Goal: Information Seeking & Learning: Learn about a topic

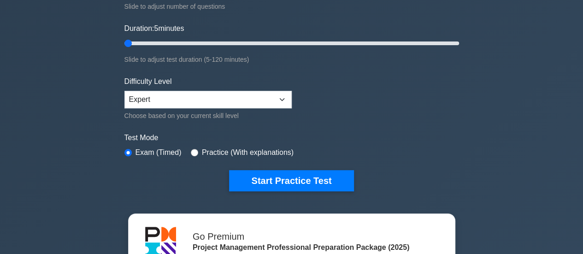
type input "5"
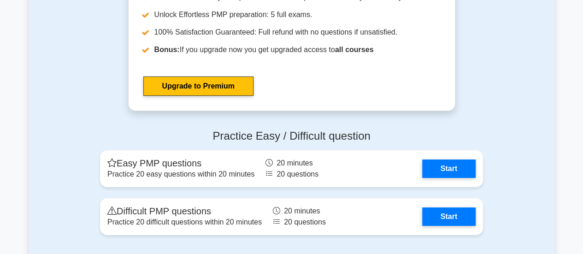
scroll to position [3353, 0]
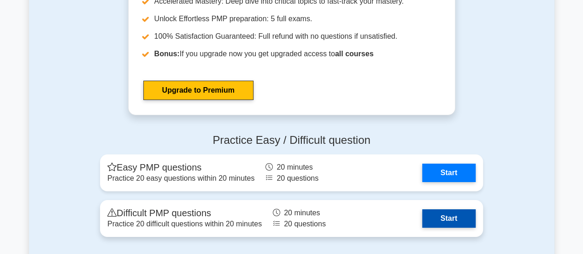
click at [456, 216] on link "Start" at bounding box center [448, 218] width 53 height 18
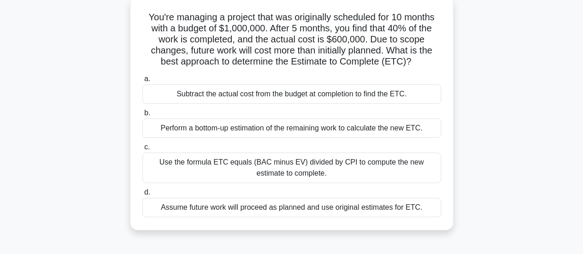
scroll to position [58, 0]
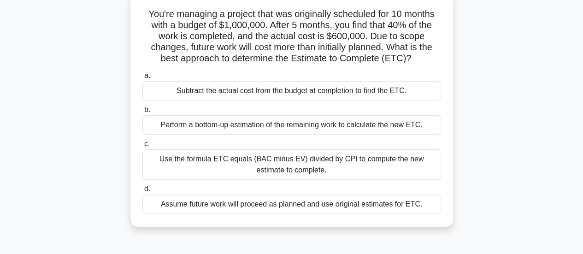
click at [355, 128] on div "Perform a bottom-up estimation of the remaining work to calculate the new ETC." at bounding box center [291, 124] width 298 height 19
click at [142, 113] on input "b. Perform a bottom-up estimation of the remaining work to calculate the new ET…" at bounding box center [142, 110] width 0 height 6
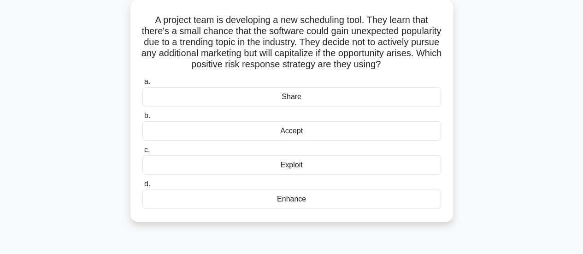
scroll to position [52, 0]
click at [384, 140] on div "Accept" at bounding box center [291, 131] width 298 height 19
click at [142, 119] on input "b. Accept" at bounding box center [142, 116] width 0 height 6
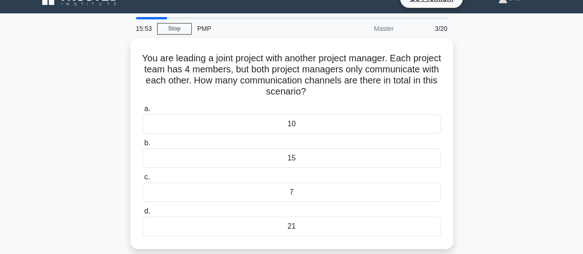
scroll to position [16, 0]
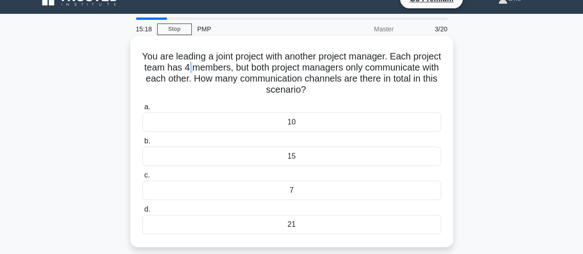
drag, startPoint x: 244, startPoint y: 69, endPoint x: 238, endPoint y: 69, distance: 6.0
click at [238, 69] on h5 "You are leading a joint project with another project manager. Each project team…" at bounding box center [291, 73] width 300 height 45
click at [282, 160] on div "15" at bounding box center [291, 155] width 298 height 19
click at [142, 144] on input "b. 15" at bounding box center [142, 141] width 0 height 6
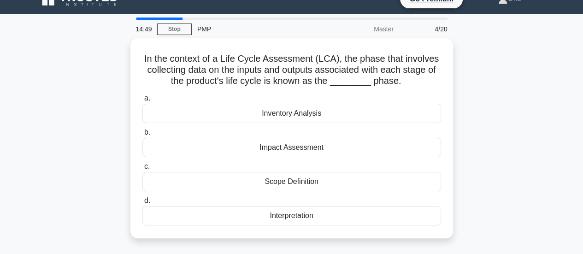
scroll to position [0, 0]
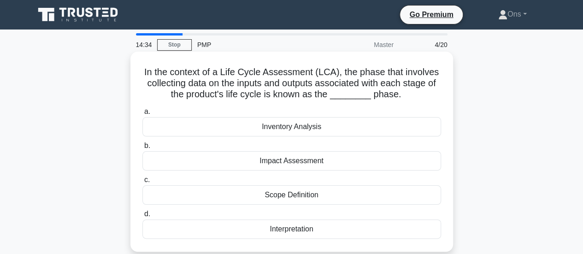
click at [338, 127] on div "Inventory Analysis" at bounding box center [291, 126] width 298 height 19
click at [142, 115] on input "a. Inventory Analysis" at bounding box center [142, 112] width 0 height 6
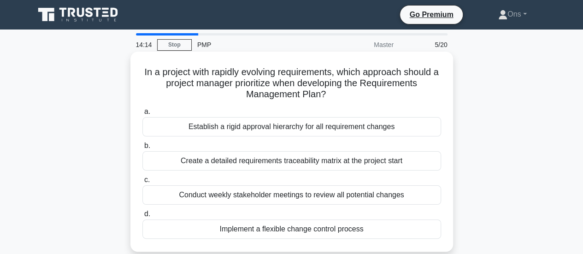
click at [338, 237] on div "Implement a flexible change control process" at bounding box center [291, 228] width 298 height 19
click at [142, 217] on input "d. Implement a flexible change control process" at bounding box center [142, 214] width 0 height 6
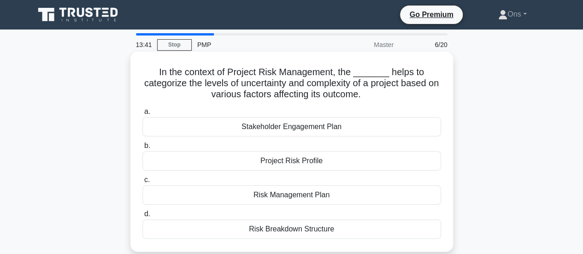
click at [344, 193] on div "Risk Management Plan" at bounding box center [291, 194] width 298 height 19
click at [142, 183] on input "c. Risk Management Plan" at bounding box center [142, 180] width 0 height 6
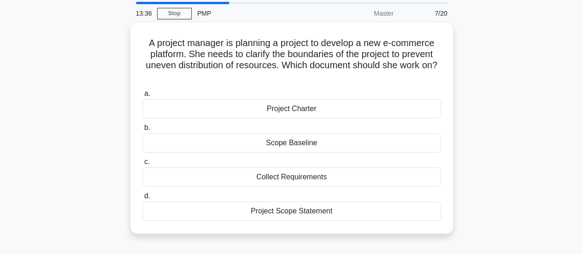
scroll to position [32, 0]
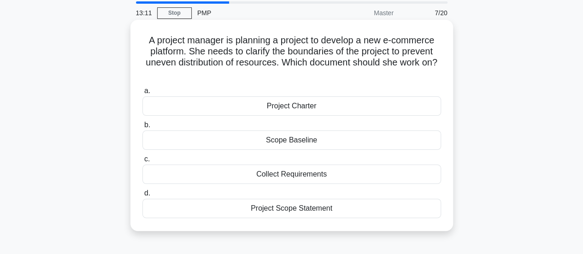
click at [384, 213] on div "Project Scope Statement" at bounding box center [291, 207] width 298 height 19
click at [142, 196] on input "d. Project Scope Statement" at bounding box center [142, 193] width 0 height 6
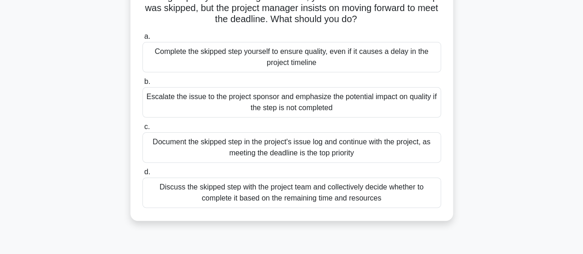
scroll to position [81, 0]
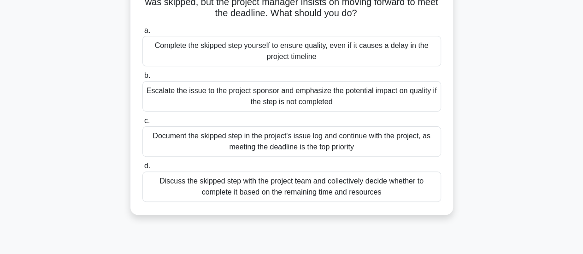
click at [433, 198] on div "Discuss the skipped step with the project team and collectively decide whether …" at bounding box center [291, 186] width 298 height 30
click at [142, 169] on input "d. Discuss the skipped step with the project team and collectively decide wheth…" at bounding box center [142, 166] width 0 height 6
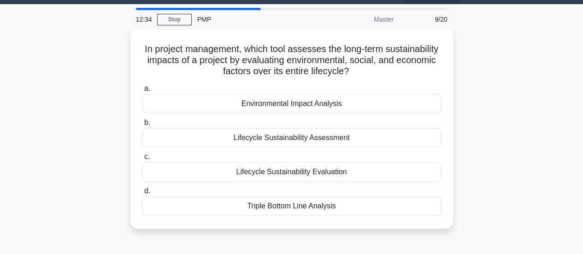
scroll to position [24, 0]
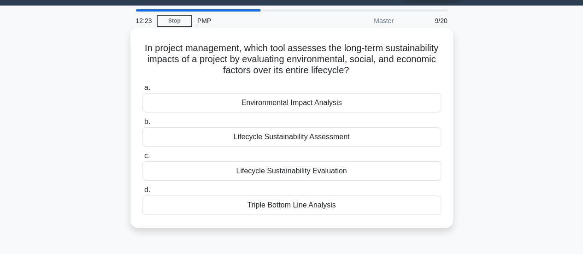
click at [388, 137] on div "Lifecycle Sustainability Assessment" at bounding box center [291, 136] width 298 height 19
click at [142, 125] on input "b. Lifecycle Sustainability Assessment" at bounding box center [142, 122] width 0 height 6
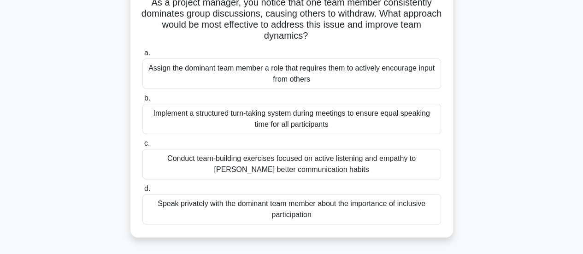
scroll to position [70, 0]
click at [401, 206] on div "Speak privately with the dominant team member about the importance of inclusive…" at bounding box center [291, 208] width 298 height 30
click at [142, 191] on input "d. Speak privately with the dominant team member about the importance of inclus…" at bounding box center [142, 188] width 0 height 6
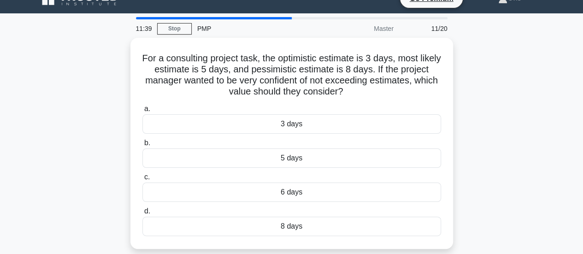
scroll to position [16, 0]
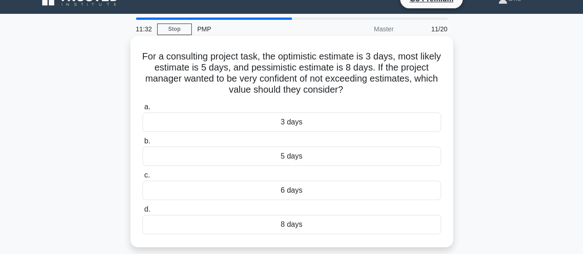
click at [347, 219] on div "8 days" at bounding box center [291, 224] width 298 height 19
click at [142, 212] on input "d. 8 days" at bounding box center [142, 209] width 0 height 6
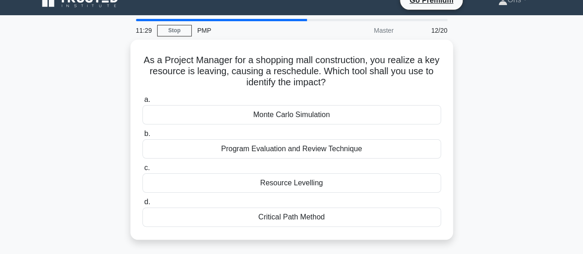
scroll to position [25, 0]
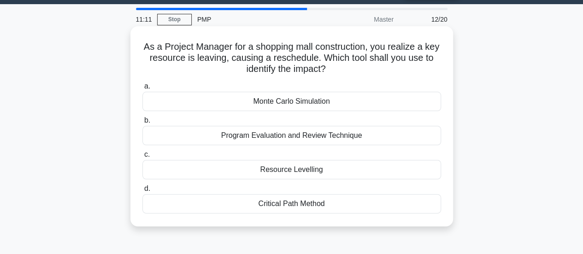
click at [394, 204] on div "Critical Path Method" at bounding box center [291, 203] width 298 height 19
click at [142, 192] on input "d. Critical Path Method" at bounding box center [142, 189] width 0 height 6
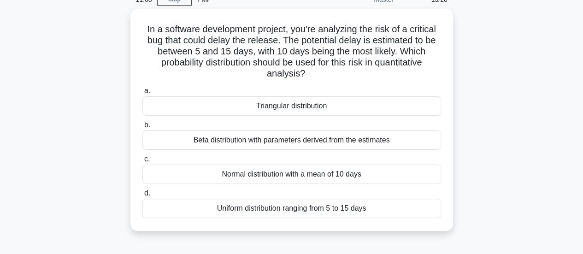
scroll to position [48, 0]
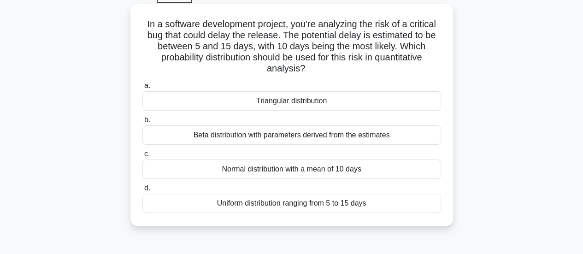
click at [398, 175] on div "Normal distribution with a mean of 10 days" at bounding box center [291, 168] width 298 height 19
click at [142, 157] on input "c. Normal distribution with a mean of 10 days" at bounding box center [142, 154] width 0 height 6
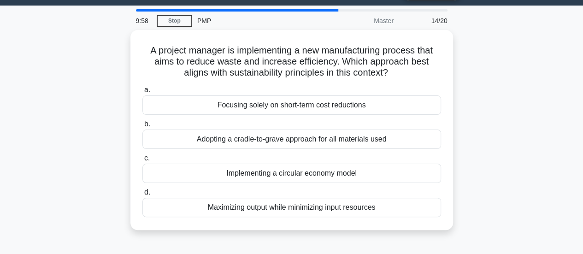
scroll to position [23, 0]
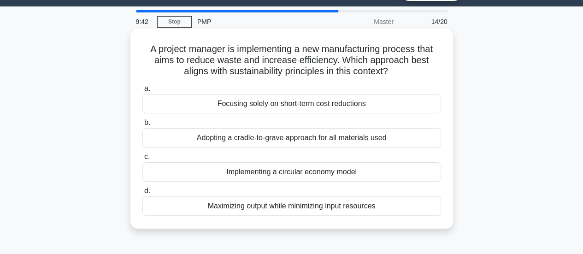
click at [420, 207] on div "Maximizing output while minimizing input resources" at bounding box center [291, 205] width 298 height 19
click at [142, 194] on input "d. Maximizing output while minimizing input resources" at bounding box center [142, 191] width 0 height 6
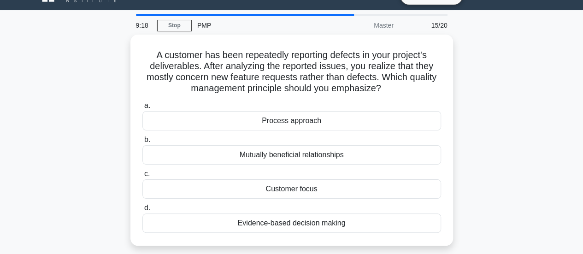
scroll to position [17, 0]
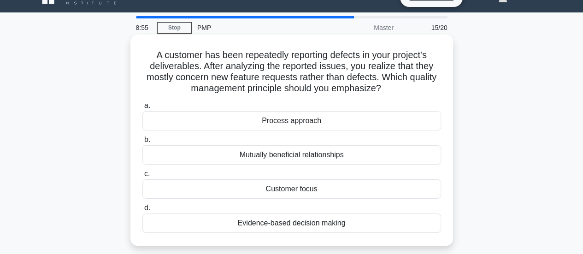
click at [394, 181] on div "Customer focus" at bounding box center [291, 188] width 298 height 19
click at [142, 177] on input "c. Customer focus" at bounding box center [142, 174] width 0 height 6
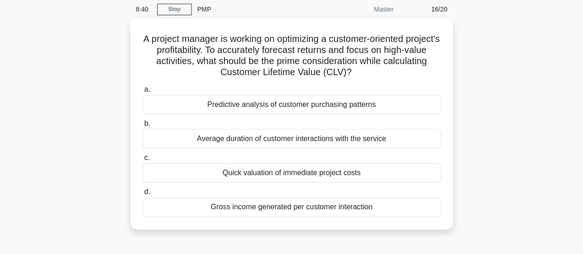
scroll to position [37, 0]
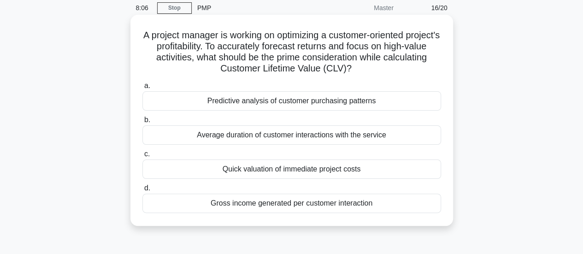
click at [390, 94] on div "Predictive analysis of customer purchasing patterns" at bounding box center [291, 100] width 298 height 19
click at [142, 89] on input "a. Predictive analysis of customer purchasing patterns" at bounding box center [142, 86] width 0 height 6
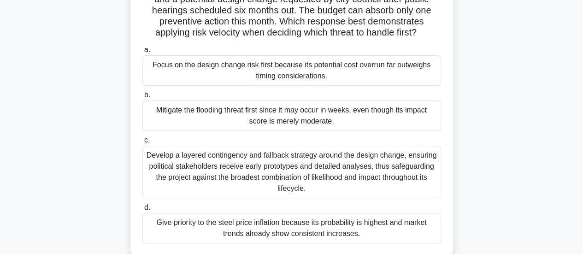
scroll to position [97, 0]
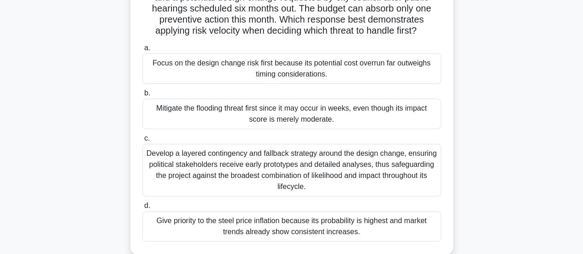
click at [397, 168] on div "Develop a layered contingency and fallback strategy around the design change, e…" at bounding box center [291, 170] width 298 height 53
click at [142, 141] on input "c. Develop a layered contingency and fallback strategy around the design change…" at bounding box center [142, 138] width 0 height 6
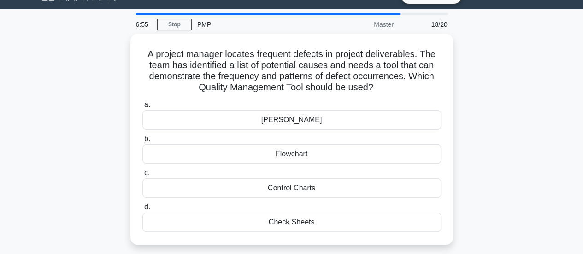
scroll to position [18, 0]
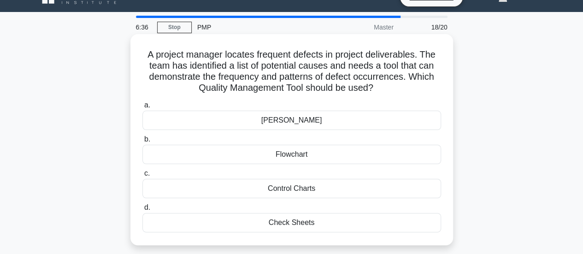
click at [406, 183] on div "Control Charts" at bounding box center [291, 188] width 298 height 19
click at [142, 176] on input "c. Control Charts" at bounding box center [142, 173] width 0 height 6
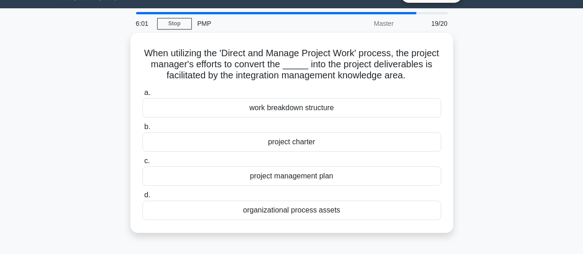
scroll to position [21, 0]
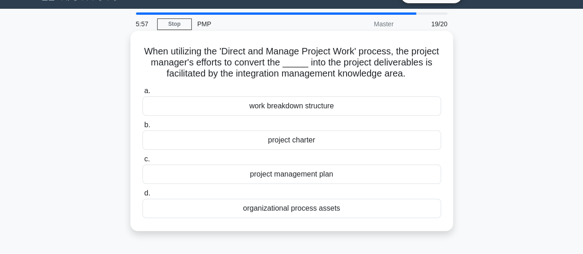
click at [387, 218] on div "organizational process assets" at bounding box center [291, 207] width 298 height 19
click at [142, 196] on input "d. organizational process assets" at bounding box center [142, 193] width 0 height 6
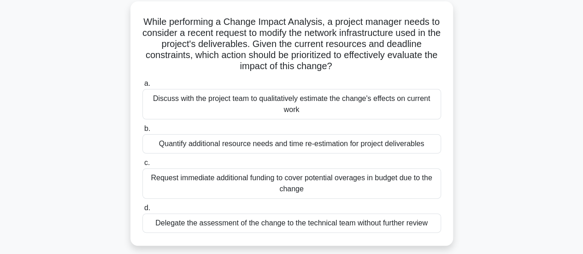
scroll to position [53, 0]
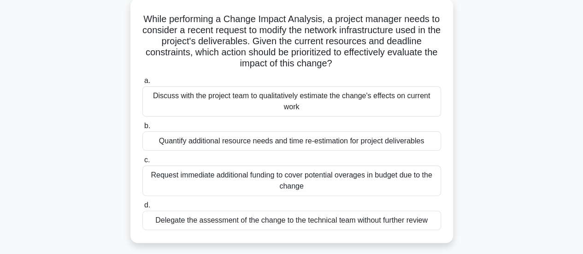
click at [385, 104] on div "Discuss with the project team to qualitatively estimate the change's effects on…" at bounding box center [291, 101] width 298 height 30
click at [142, 84] on input "a. Discuss with the project team to qualitatively estimate the change's effects…" at bounding box center [142, 81] width 0 height 6
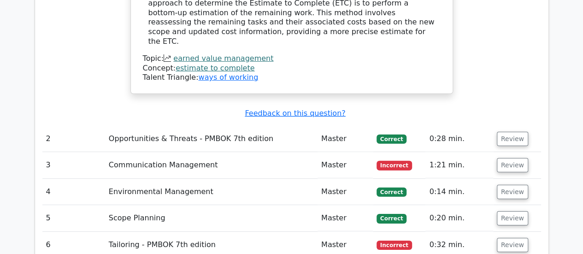
scroll to position [1346, 0]
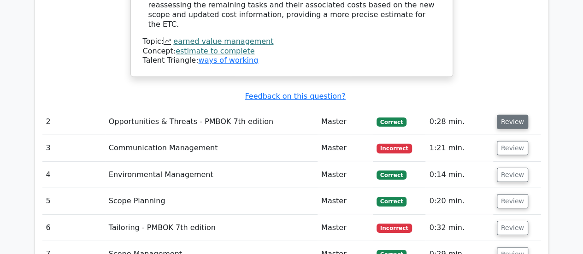
click at [505, 115] on button "Review" at bounding box center [511, 122] width 31 height 14
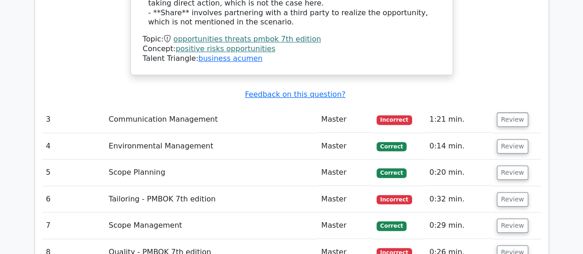
scroll to position [1835, 0]
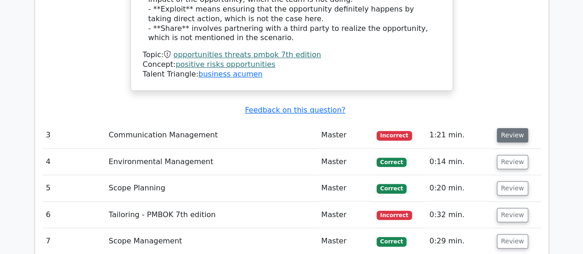
click at [517, 128] on button "Review" at bounding box center [511, 135] width 31 height 14
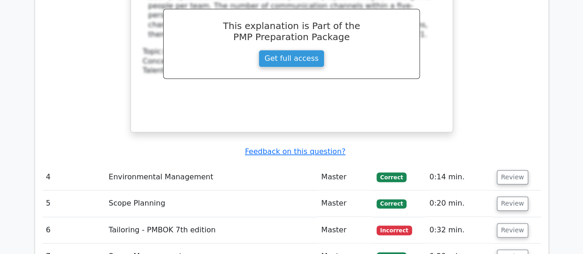
scroll to position [2199, 0]
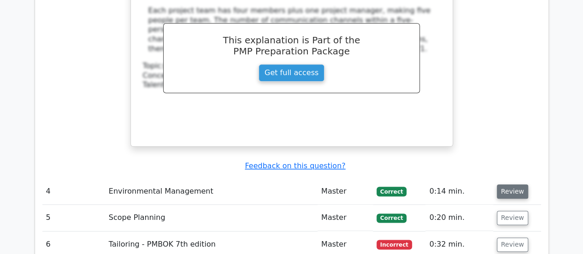
click at [504, 184] on button "Review" at bounding box center [511, 191] width 31 height 14
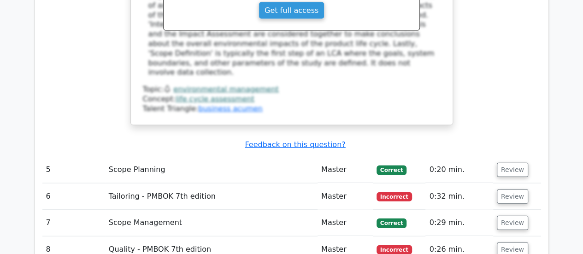
scroll to position [2679, 0]
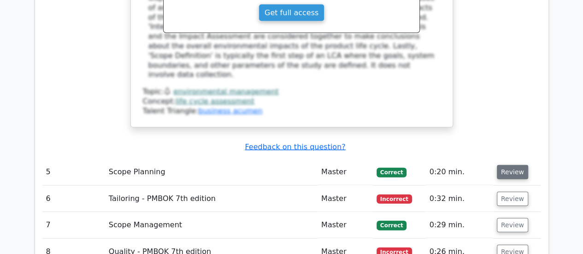
click at [508, 165] on button "Review" at bounding box center [511, 172] width 31 height 14
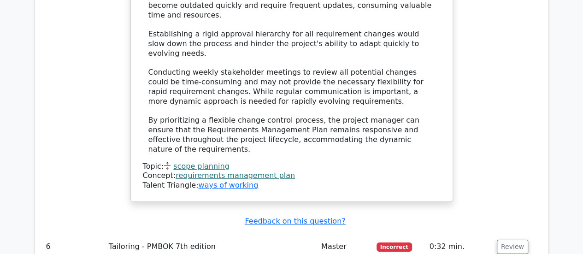
scroll to position [3216, 0]
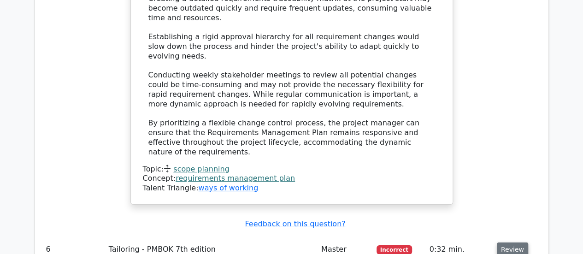
click at [507, 242] on button "Review" at bounding box center [511, 249] width 31 height 14
drag, startPoint x: 383, startPoint y: 134, endPoint x: 97, endPoint y: 94, distance: 288.7
copy h5 "In the context of Project Risk Management, the _______ helps to categorize the …"
drag, startPoint x: 331, startPoint y: 191, endPoint x: 236, endPoint y: 188, distance: 94.9
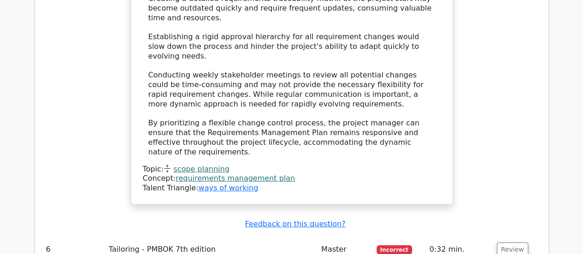
copy div "Project Risk Profile"
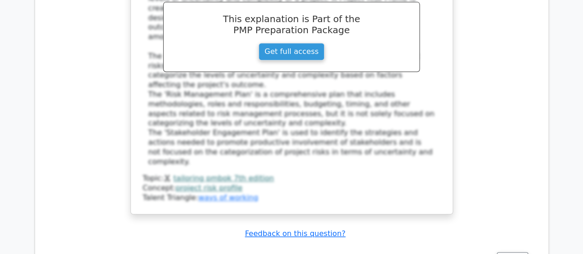
scroll to position [3712, 0]
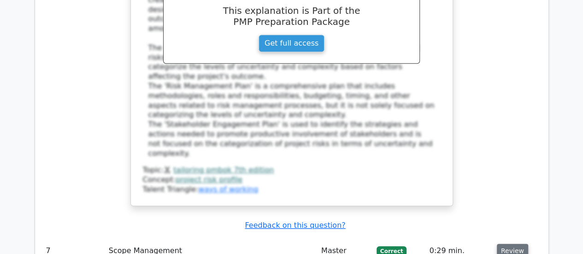
click at [514, 244] on button "Review" at bounding box center [511, 251] width 31 height 14
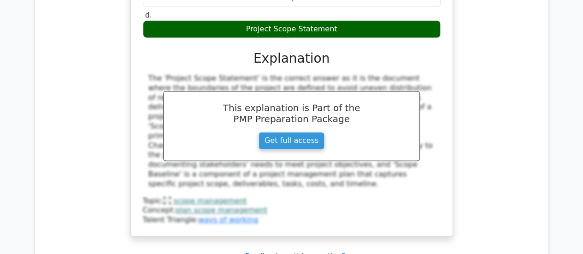
scroll to position [4120, 0]
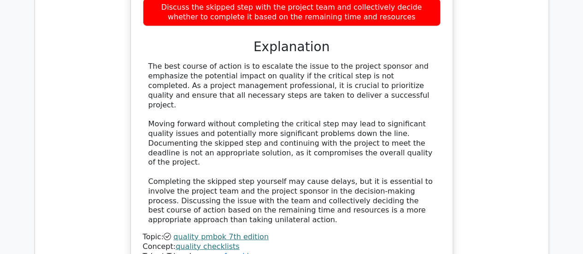
scroll to position [4643, 0]
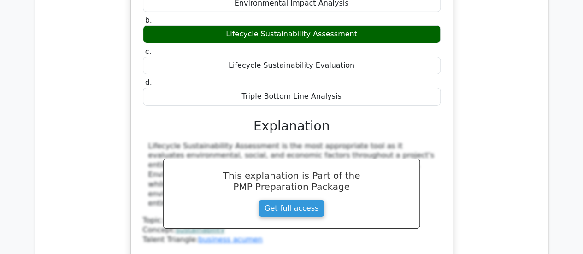
scroll to position [5060, 0]
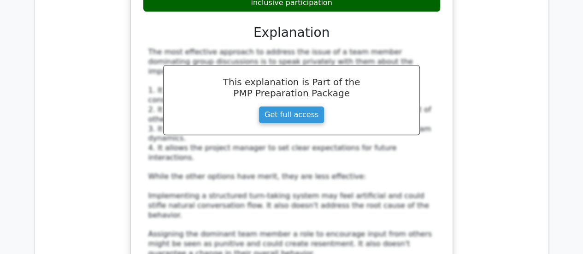
scroll to position [5544, 0]
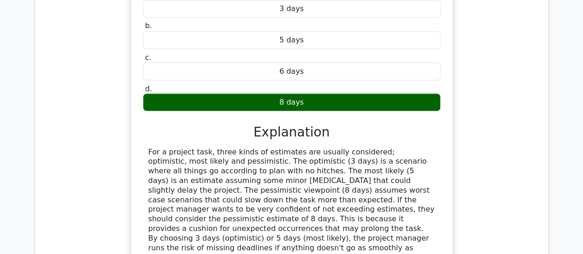
scroll to position [6084, 0]
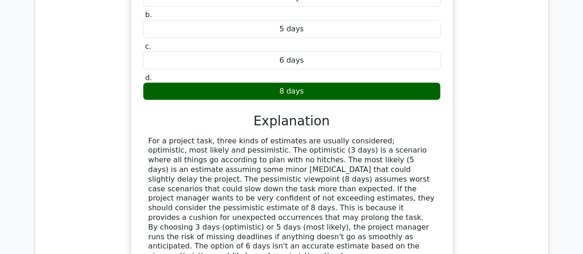
drag, startPoint x: 340, startPoint y: 90, endPoint x: 123, endPoint y: 60, distance: 219.8
copy h5 "As a Project Manager for a shopping mall construction, you realize a key resour…"
drag, startPoint x: 331, startPoint y: 210, endPoint x: 183, endPoint y: 206, distance: 147.9
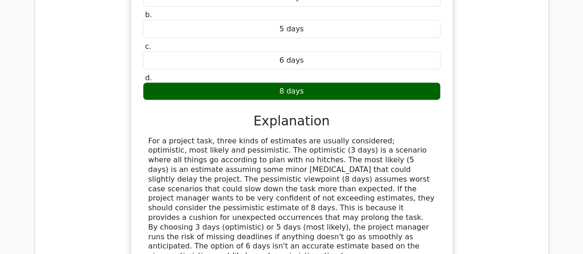
copy div "Critical Path Method"
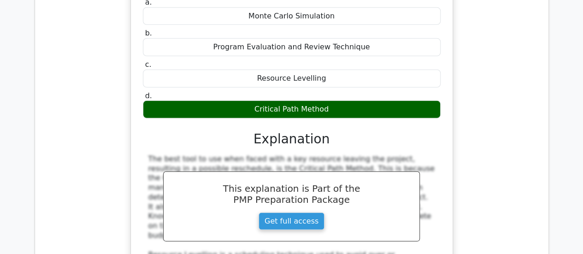
scroll to position [6505, 0]
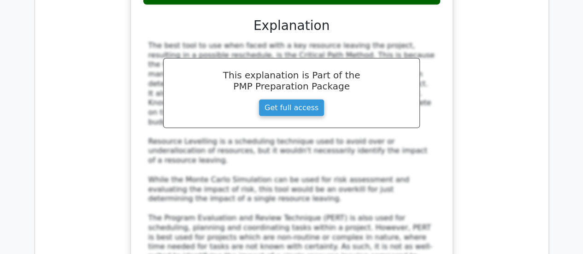
scroll to position [6623, 0]
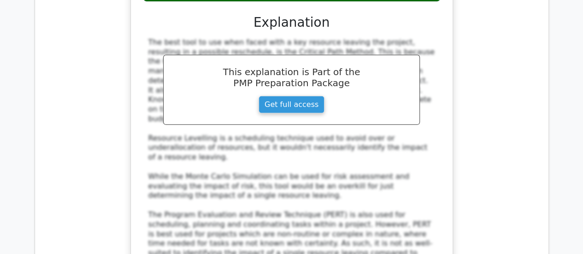
drag, startPoint x: 315, startPoint y: 89, endPoint x: 138, endPoint y: 35, distance: 185.5
copy h5 "In a software development project, you're analyzing the risk of a critical bug …"
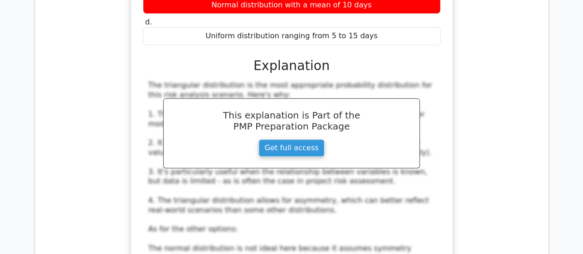
scroll to position [7162, 0]
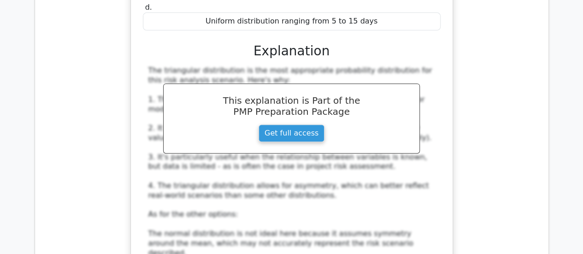
drag, startPoint x: 399, startPoint y: 144, endPoint x: 134, endPoint y: 114, distance: 266.6
copy h5 "A project manager is implementing a new manufacturing process that aims to redu…"
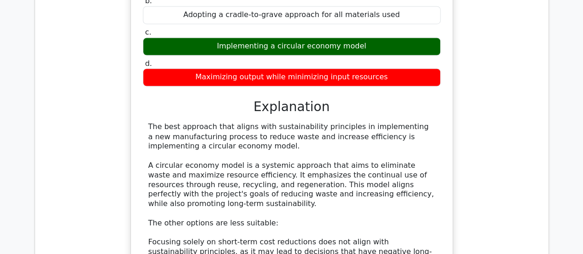
scroll to position [7745, 0]
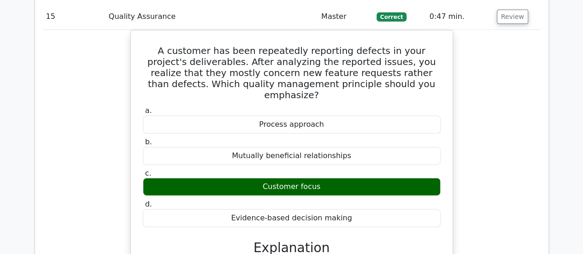
scroll to position [8242, 0]
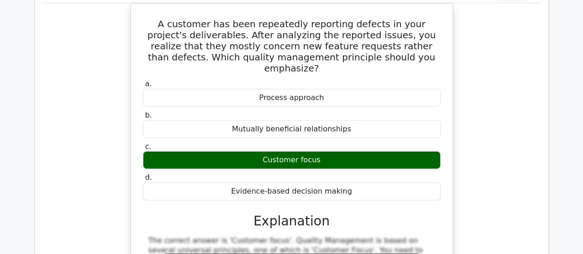
drag, startPoint x: 586, startPoint y: 252, endPoint x: 523, endPoint y: 181, distance: 95.0
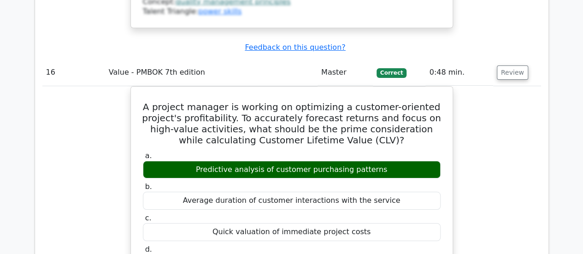
scroll to position [8734, 0]
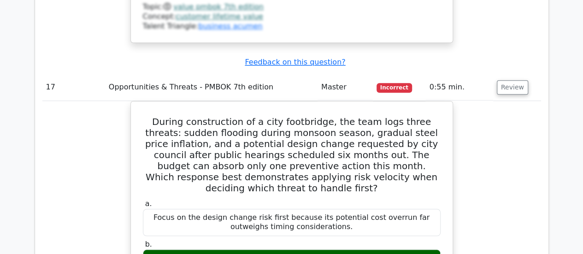
scroll to position [9175, 0]
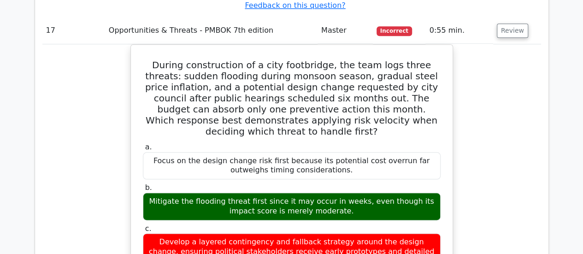
scroll to position [9212, 0]
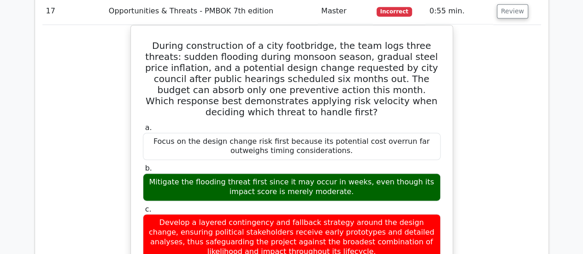
drag, startPoint x: 383, startPoint y: 117, endPoint x: 92, endPoint y: 76, distance: 294.4
copy h5 "A project manager locates frequent defects in project deliverables. The team ha…"
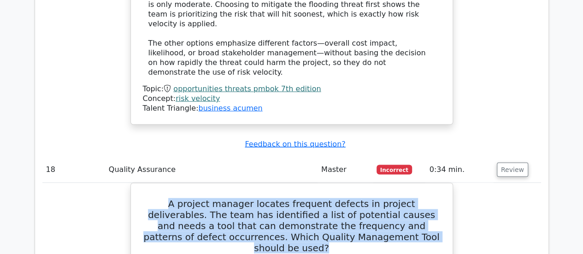
scroll to position [9617, 0]
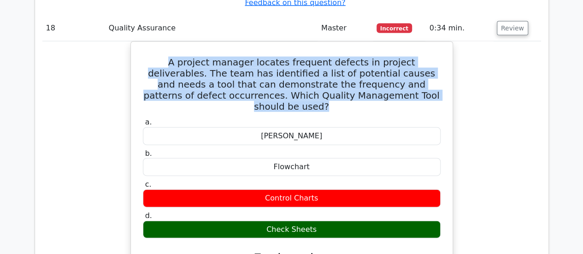
scroll to position [9740, 0]
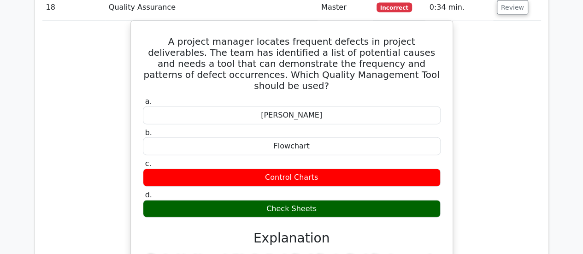
drag, startPoint x: 303, startPoint y: 46, endPoint x: 149, endPoint y: 10, distance: 158.5
copy h5 "When utilizing the 'Direct and Manage Project Work' process, the project manage…"
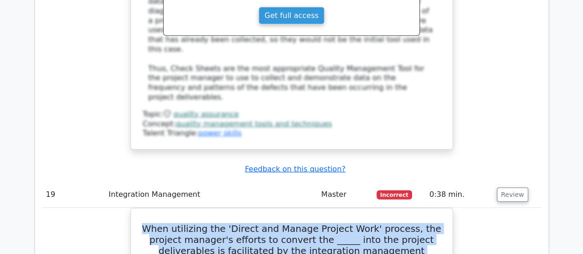
scroll to position [10084, 0]
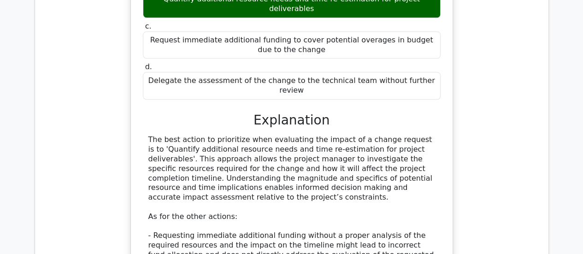
scroll to position [10957, 0]
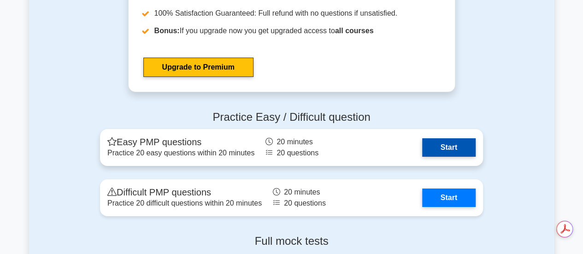
click at [455, 141] on link "Start" at bounding box center [448, 147] width 53 height 18
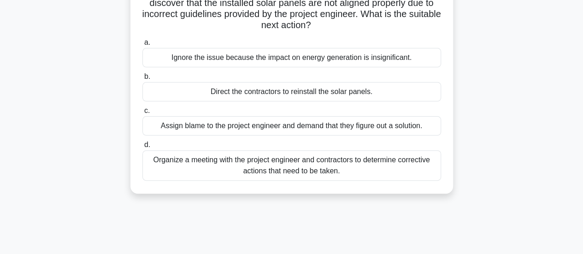
scroll to position [89, 0]
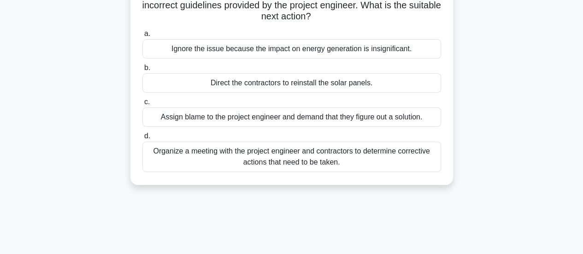
click at [304, 162] on div "Organize a meeting with the project engineer and contractors to determine corre…" at bounding box center [291, 156] width 298 height 30
click at [142, 139] on input "d. Organize a meeting with the project engineer and contractors to determine co…" at bounding box center [142, 136] width 0 height 6
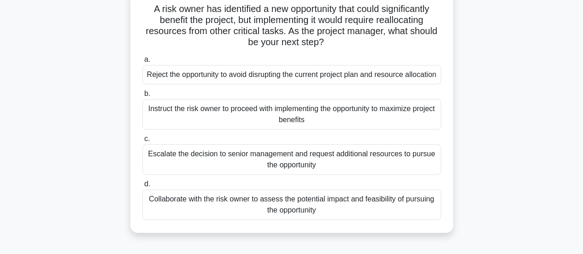
scroll to position [66, 0]
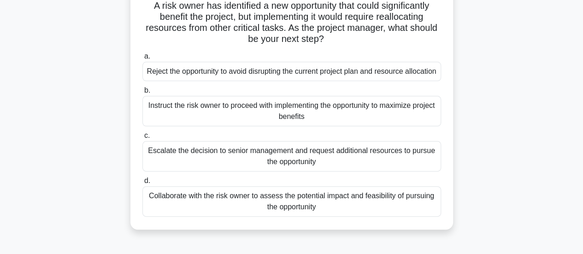
click at [385, 208] on div "Collaborate with the risk owner to assess the potential impact and feasibility …" at bounding box center [291, 201] width 298 height 30
click at [142, 184] on input "d. Collaborate with the risk owner to assess the potential impact and feasibili…" at bounding box center [142, 181] width 0 height 6
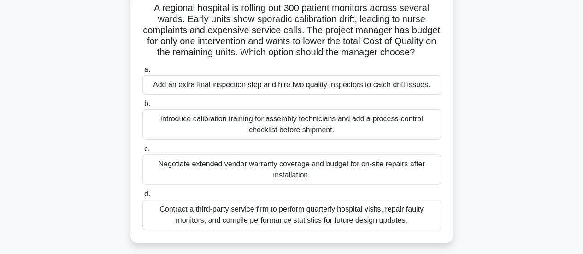
scroll to position [66, 0]
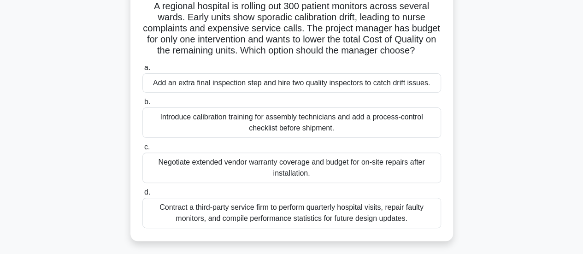
click at [398, 129] on div "Introduce calibration training for assembly technicians and add a process-contr…" at bounding box center [291, 122] width 298 height 30
click at [142, 105] on input "b. Introduce calibration training for assembly technicians and add a process-co…" at bounding box center [142, 102] width 0 height 6
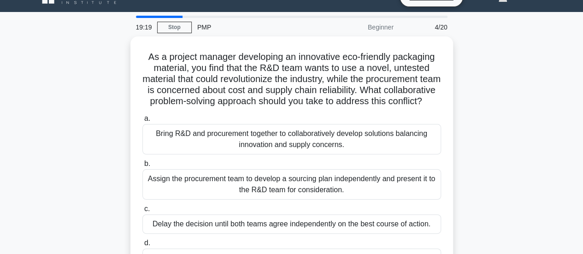
scroll to position [19, 0]
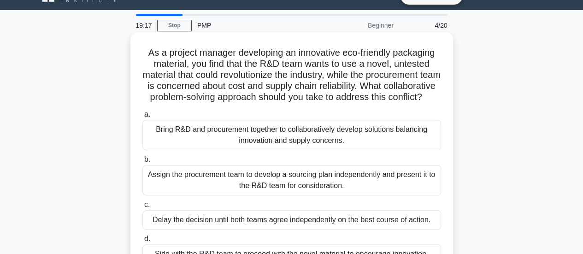
click at [367, 140] on div "Bring R&D and procurement together to collaboratively develop solutions balanci…" at bounding box center [291, 135] width 298 height 30
click at [142, 117] on input "a. Bring R&D and procurement together to collaboratively develop solutions bala…" at bounding box center [142, 114] width 0 height 6
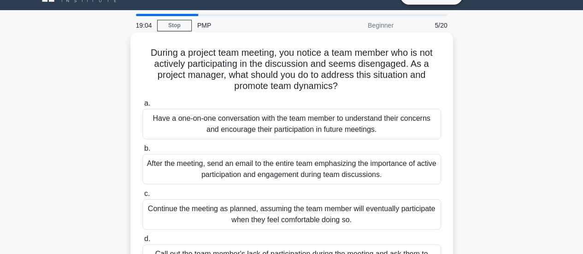
click at [374, 128] on div "Have a one-on-one conversation with the team member to understand their concern…" at bounding box center [291, 124] width 298 height 30
click at [142, 106] on input "a. Have a one-on-one conversation with the team member to understand their conc…" at bounding box center [142, 103] width 0 height 6
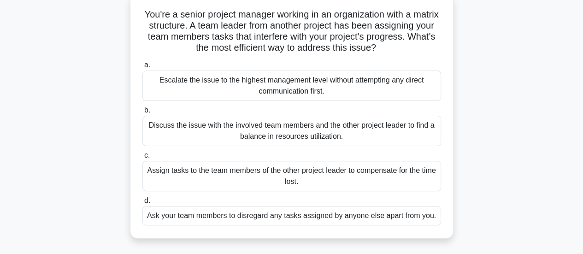
scroll to position [61, 0]
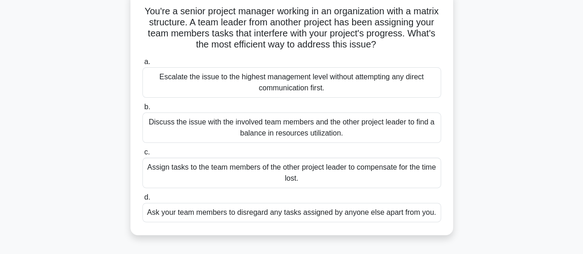
click at [384, 127] on div "Discuss the issue with the involved team members and the other project leader t…" at bounding box center [291, 127] width 298 height 30
click at [142, 110] on input "b. Discuss the issue with the involved team members and the other project leade…" at bounding box center [142, 107] width 0 height 6
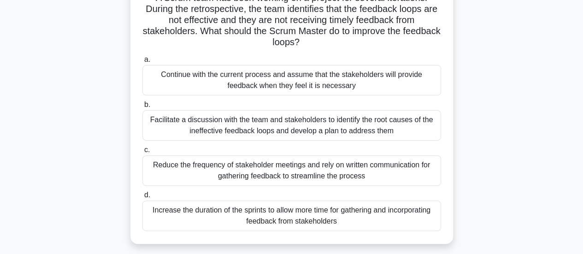
scroll to position [77, 0]
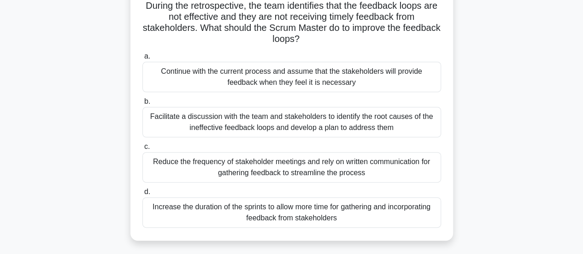
click at [379, 126] on div "Facilitate a discussion with the team and stakeholders to identify the root cau…" at bounding box center [291, 122] width 298 height 30
click at [142, 105] on input "b. Facilitate a discussion with the team and stakeholders to identify the root …" at bounding box center [142, 102] width 0 height 6
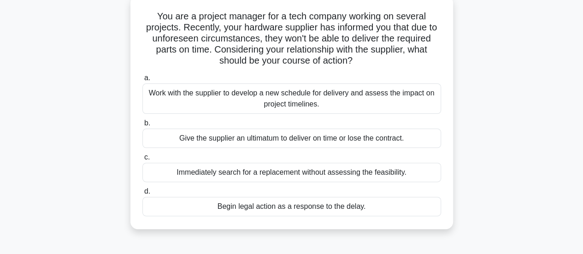
scroll to position [59, 0]
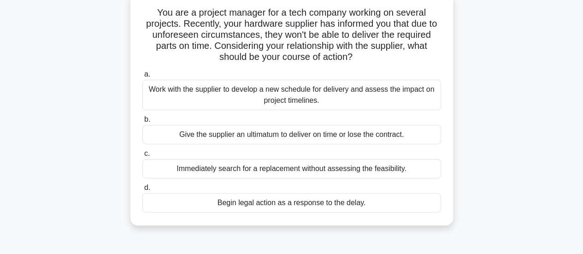
click at [312, 88] on div "Work with the supplier to develop a new schedule for delivery and assess the im…" at bounding box center [291, 95] width 298 height 30
click at [142, 77] on input "a. Work with the supplier to develop a new schedule for delivery and assess the…" at bounding box center [142, 74] width 0 height 6
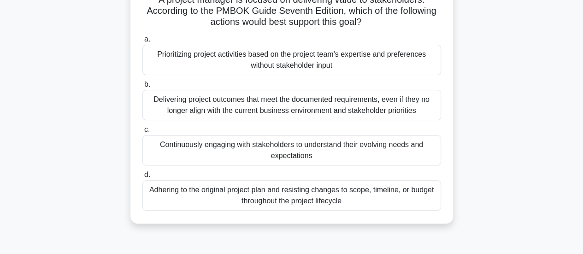
scroll to position [77, 0]
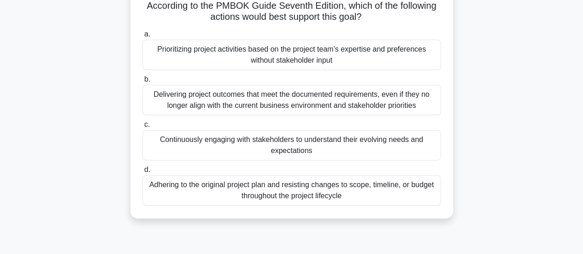
click at [385, 154] on div "Continuously engaging with stakeholders to understand their evolving needs and …" at bounding box center [291, 145] width 298 height 30
click at [142, 128] on input "c. Continuously engaging with stakeholders to understand their evolving needs a…" at bounding box center [142, 125] width 0 height 6
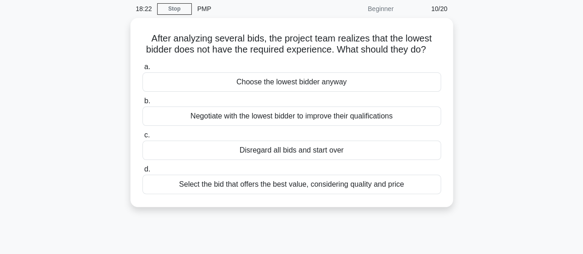
scroll to position [40, 0]
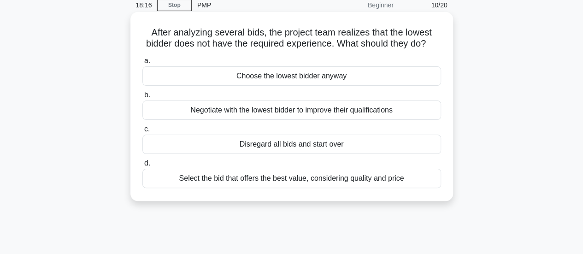
click at [404, 188] on div "Select the bid that offers the best value, considering quality and price" at bounding box center [291, 178] width 298 height 19
click at [142, 166] on input "d. Select the bid that offers the best value, considering quality and price" at bounding box center [142, 163] width 0 height 6
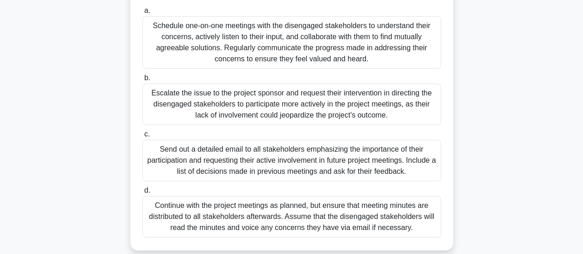
scroll to position [126, 0]
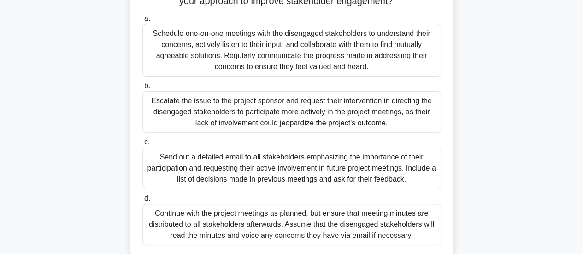
click at [407, 65] on div "Schedule one-on-one meetings with the disengaged stakeholders to understand the…" at bounding box center [291, 50] width 298 height 53
click at [142, 22] on input "a. Schedule one-on-one meetings with the disengaged stakeholders to understand …" at bounding box center [142, 19] width 0 height 6
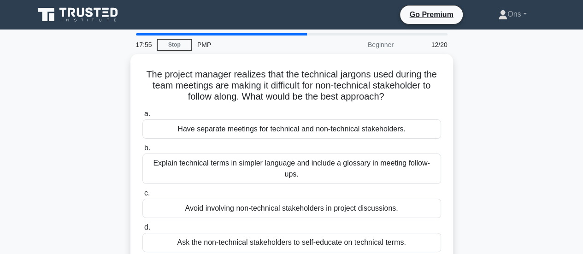
scroll to position [0, 0]
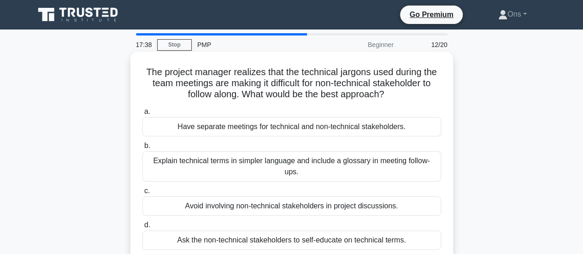
click at [297, 163] on div "Explain technical terms in simpler language and include a glossary in meeting f…" at bounding box center [291, 166] width 298 height 30
click at [142, 149] on input "b. Explain technical terms in simpler language and include a glossary in meetin…" at bounding box center [142, 146] width 0 height 6
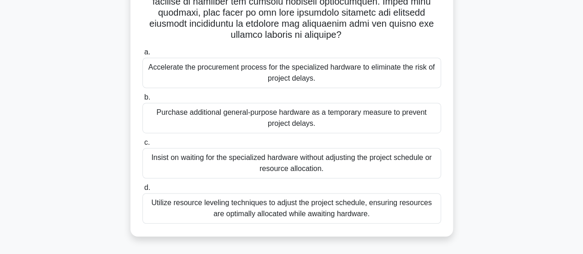
scroll to position [204, 0]
click at [400, 225] on div ".spinner_0XTQ{transform-origin:center;animation:spinner_y6GP .75s linear infini…" at bounding box center [291, 42] width 315 height 380
click at [383, 206] on div "Utilize resource leveling techniques to adjust the project schedule, ensuring r…" at bounding box center [291, 208] width 298 height 30
click at [142, 190] on input "d. Utilize resource leveling techniques to adjust the project schedule, ensurin…" at bounding box center [142, 187] width 0 height 6
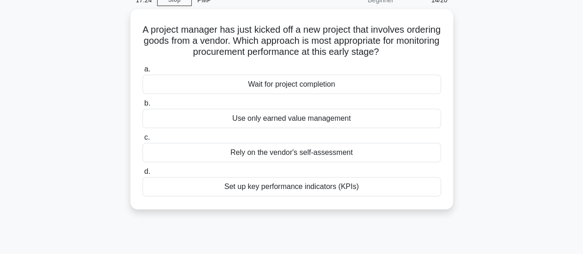
scroll to position [44, 0]
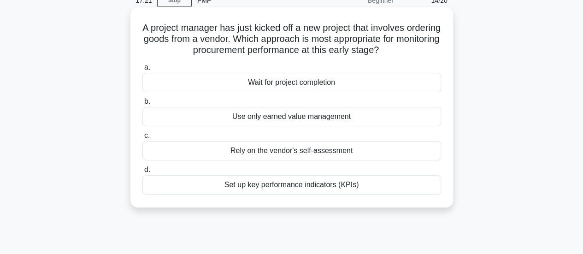
click at [368, 186] on div "Set up key performance indicators (KPIs)" at bounding box center [291, 184] width 298 height 19
click at [142, 173] on input "d. Set up key performance indicators (KPIs)" at bounding box center [142, 170] width 0 height 6
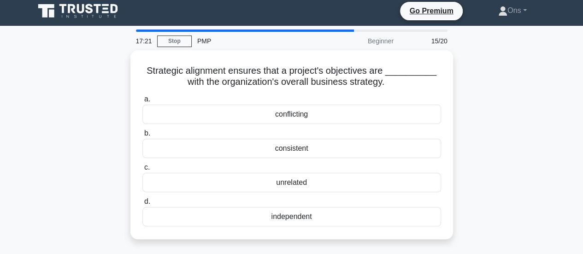
scroll to position [0, 0]
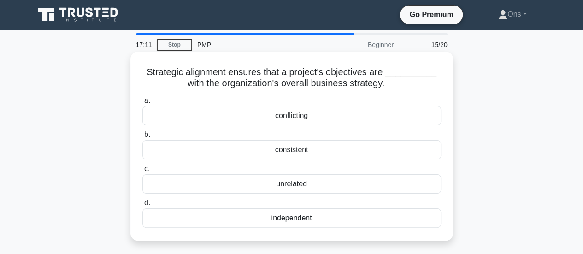
click at [391, 155] on div "consistent" at bounding box center [291, 149] width 298 height 19
click at [142, 138] on input "b. consistent" at bounding box center [142, 135] width 0 height 6
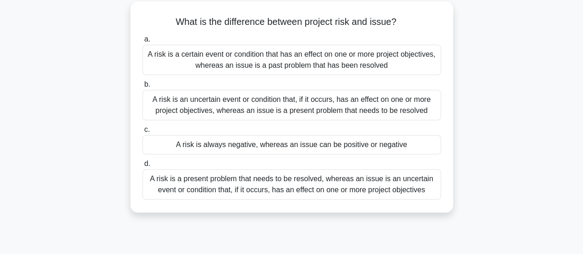
scroll to position [54, 0]
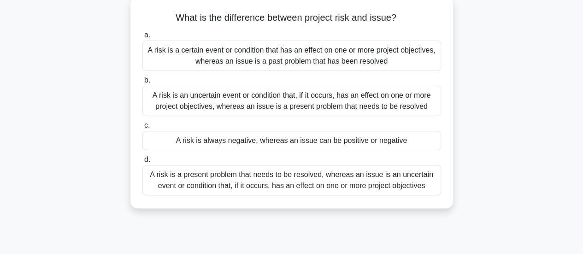
click at [426, 95] on div "A risk is an uncertain event or condition that, if it occurs, has an effect on …" at bounding box center [291, 101] width 298 height 30
click at [142, 83] on input "b. A risk is an uncertain event or condition that, if it occurs, has an effect …" at bounding box center [142, 80] width 0 height 6
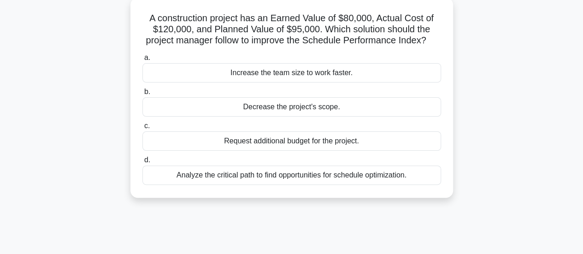
scroll to position [58, 0]
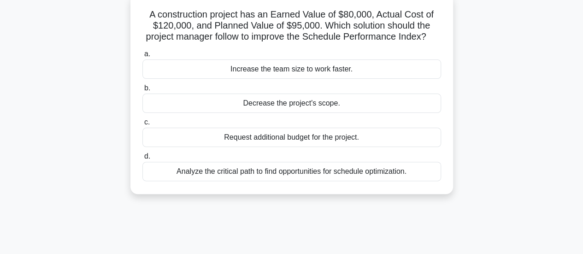
click at [384, 181] on div "Analyze the critical path to find opportunities for schedule optimization." at bounding box center [291, 171] width 298 height 19
click at [142, 159] on input "d. Analyze the critical path to find opportunities for schedule optimization." at bounding box center [142, 156] width 0 height 6
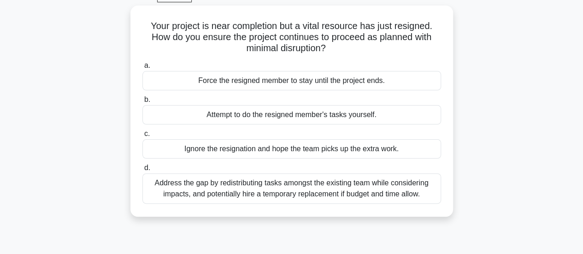
scroll to position [49, 0]
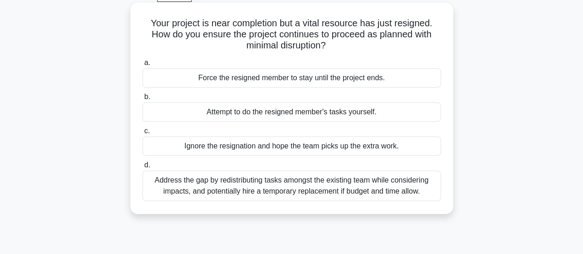
click at [373, 201] on div "a. [PERSON_NAME] the resigned member to stay until the project ends. b. Attempt…" at bounding box center [291, 128] width 309 height 147
click at [366, 193] on div "Address the gap by redistributing tasks amongst the existing team while conside…" at bounding box center [291, 185] width 298 height 30
click at [142, 168] on input "d. Address the gap by redistributing tasks amongst the existing team while cons…" at bounding box center [142, 165] width 0 height 6
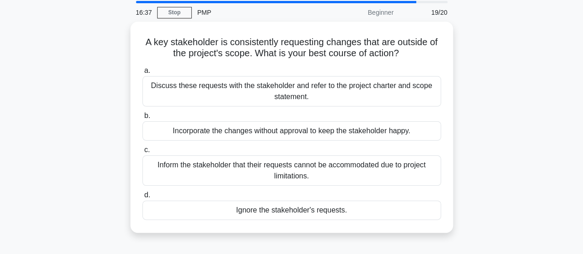
scroll to position [34, 0]
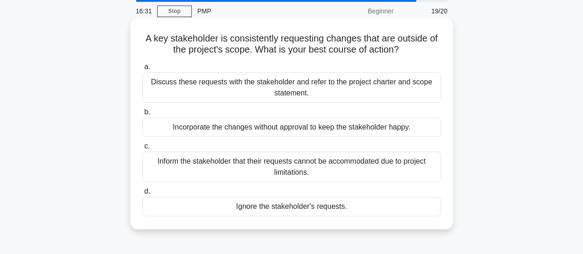
click at [403, 96] on div "Discuss these requests with the stakeholder and refer to the project charter an…" at bounding box center [291, 87] width 298 height 30
click at [142, 70] on input "a. Discuss these requests with the stakeholder and refer to the project charter…" at bounding box center [142, 67] width 0 height 6
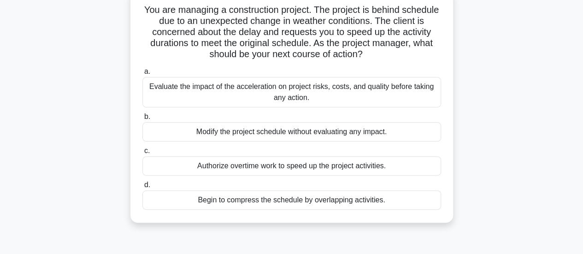
scroll to position [65, 0]
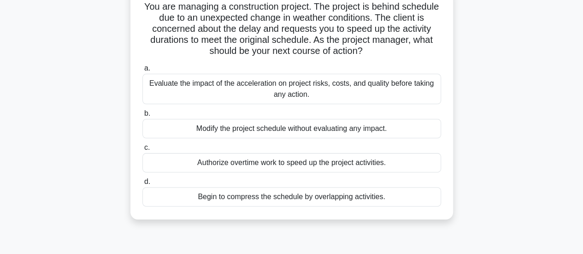
click at [394, 88] on div "Evaluate the impact of the acceleration on project risks, costs, and quality be…" at bounding box center [291, 89] width 298 height 30
click at [142, 71] on input "a. Evaluate the impact of the acceleration on project risks, costs, and quality…" at bounding box center [142, 68] width 0 height 6
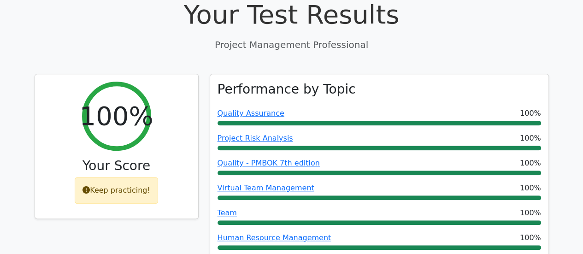
scroll to position [307, 0]
